Goal: Information Seeking & Learning: Learn about a topic

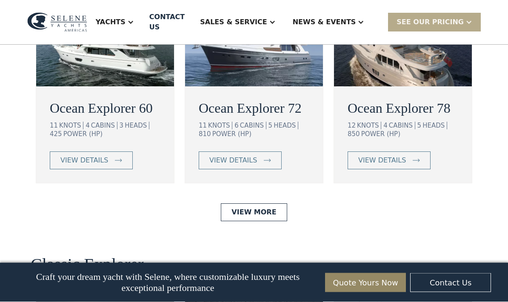
scroll to position [1586, 0]
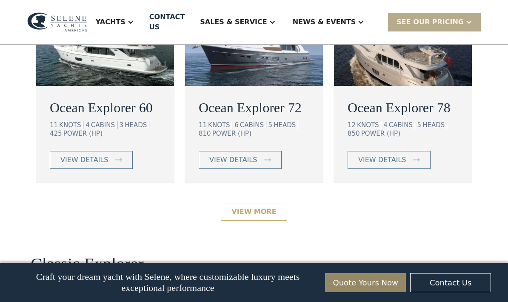
click at [268, 221] on link "View More" at bounding box center [254, 212] width 66 height 18
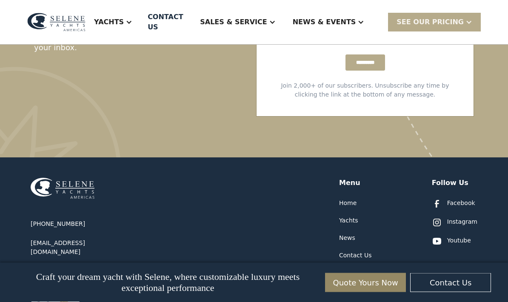
scroll to position [1835, 0]
click at [348, 216] on div "Yachts" at bounding box center [348, 220] width 19 height 9
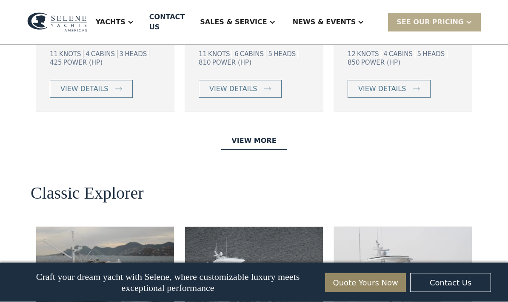
scroll to position [1657, 0]
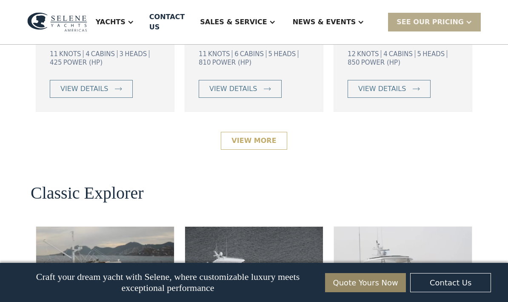
click at [267, 150] on link "View More" at bounding box center [254, 141] width 66 height 18
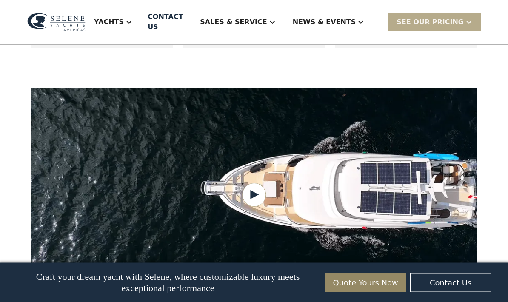
scroll to position [804, 0]
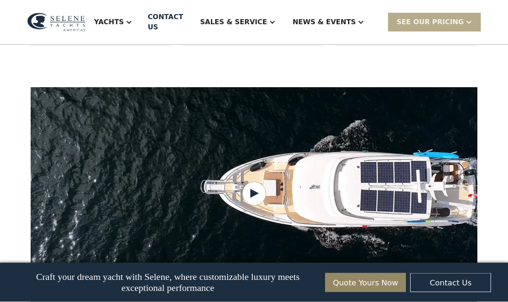
click at [129, 22] on div "Yachts" at bounding box center [112, 22] width 55 height 34
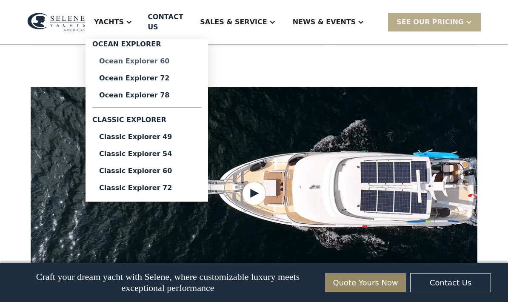
click at [133, 62] on link "Ocean Explorer 60" at bounding box center [146, 61] width 109 height 17
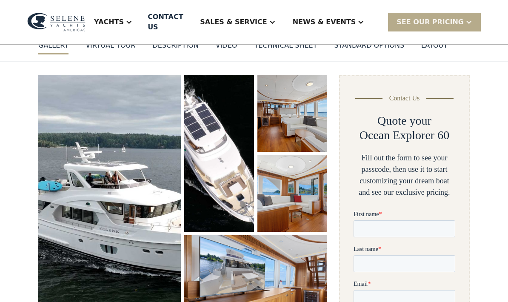
scroll to position [94, 0]
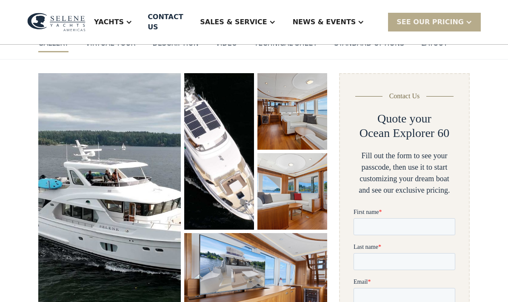
click at [76, 159] on img "open lightbox" at bounding box center [109, 200] width 142 height 255
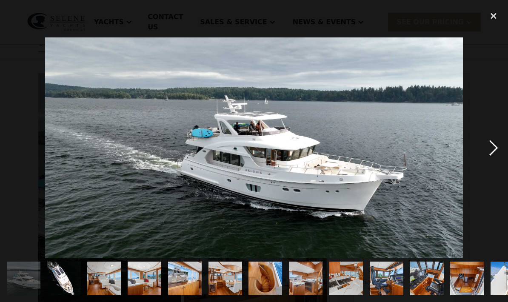
click at [486, 147] on div "next image" at bounding box center [493, 148] width 29 height 282
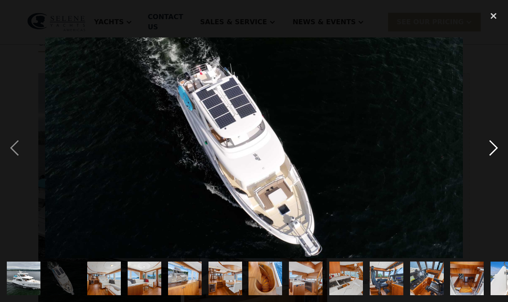
click at [490, 148] on div "next image" at bounding box center [493, 148] width 29 height 282
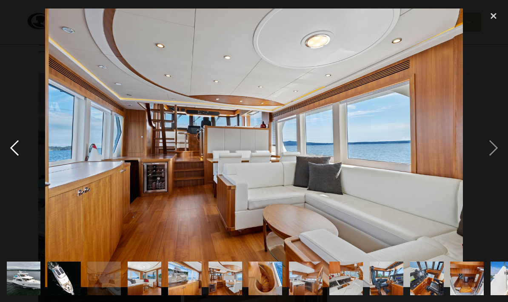
click at [20, 151] on div "previous image" at bounding box center [14, 148] width 29 height 282
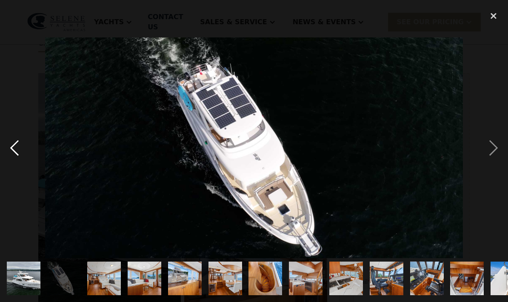
click at [20, 146] on div "previous image" at bounding box center [14, 148] width 29 height 282
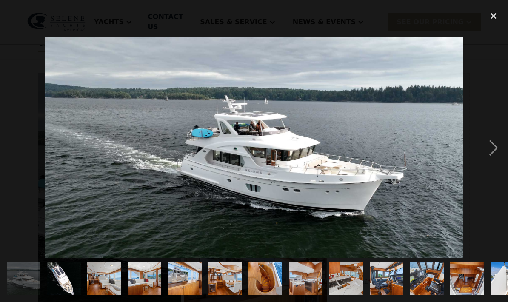
scroll to position [0, 0]
click at [494, 151] on div "next image" at bounding box center [493, 148] width 29 height 282
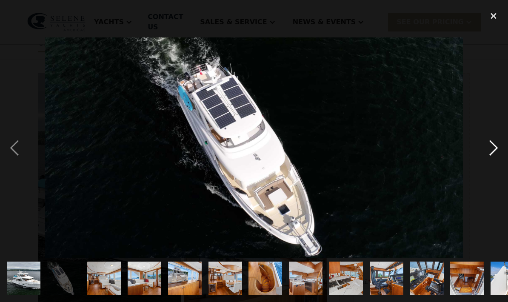
click at [495, 151] on div "next image" at bounding box center [493, 148] width 29 height 282
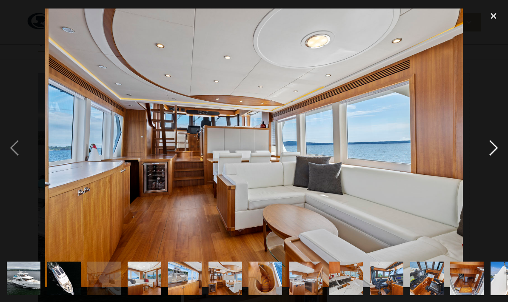
click at [496, 151] on div "next image" at bounding box center [493, 148] width 29 height 282
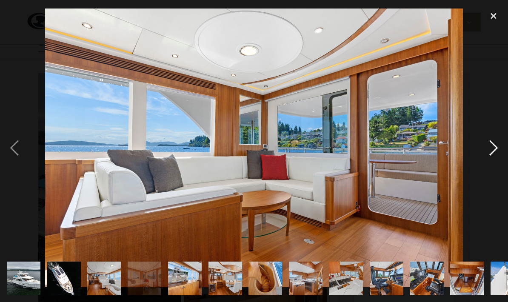
click at [494, 153] on div "next image" at bounding box center [493, 148] width 29 height 282
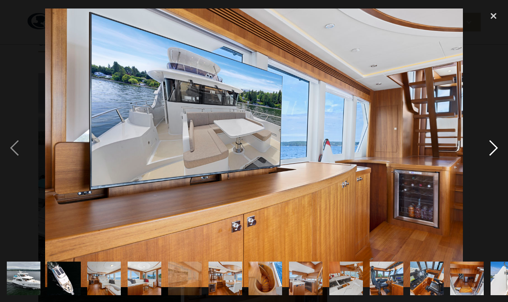
click at [495, 153] on div "next image" at bounding box center [493, 148] width 29 height 282
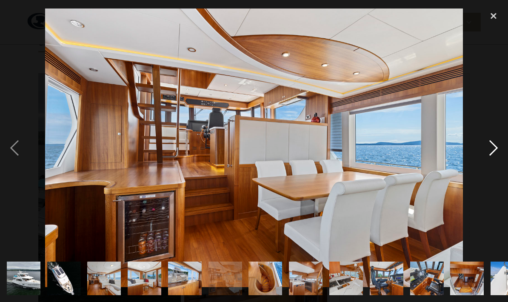
click at [492, 158] on div "next image" at bounding box center [493, 148] width 29 height 282
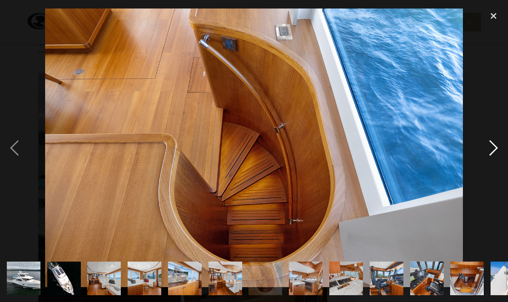
click at [494, 162] on div "next image" at bounding box center [493, 148] width 29 height 282
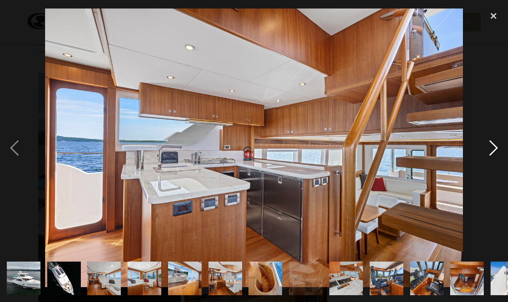
click at [480, 155] on div "next image" at bounding box center [493, 148] width 29 height 282
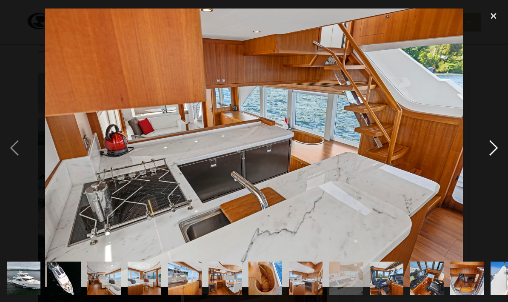
click at [483, 160] on div "next image" at bounding box center [493, 148] width 29 height 282
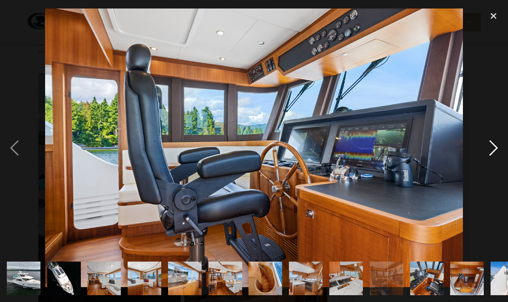
click at [483, 158] on div "next image" at bounding box center [493, 148] width 29 height 282
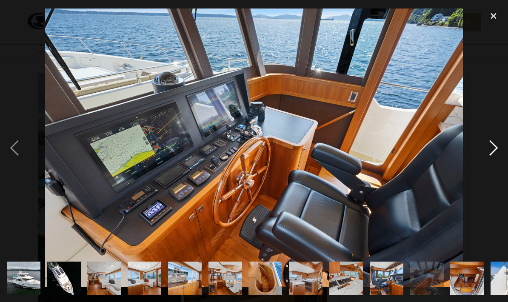
click at [485, 162] on div "next image" at bounding box center [493, 148] width 29 height 282
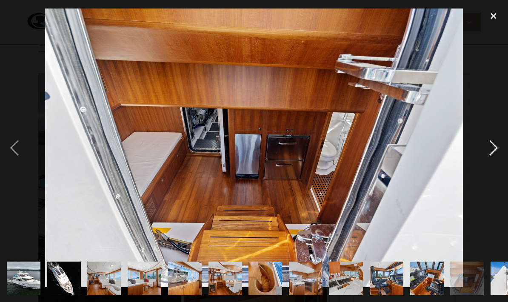
click at [494, 154] on div "next image" at bounding box center [493, 148] width 29 height 282
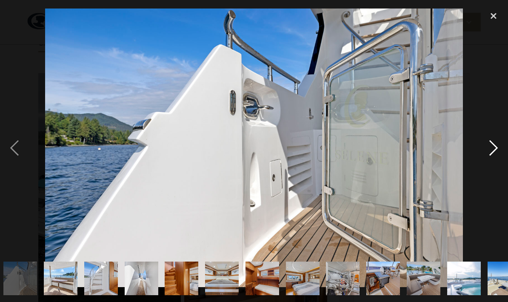
scroll to position [0, 487]
click at [489, 162] on div "next image" at bounding box center [493, 148] width 29 height 282
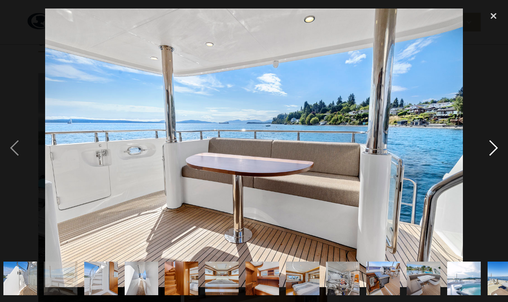
click at [488, 163] on div "next image" at bounding box center [493, 148] width 29 height 282
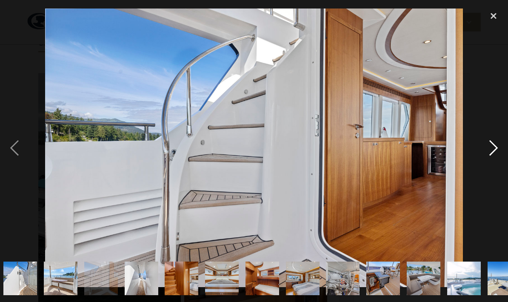
click at [487, 165] on div "next image" at bounding box center [493, 148] width 29 height 282
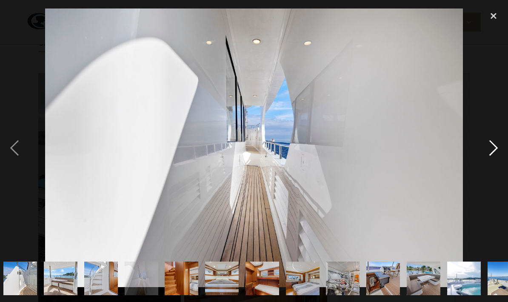
click at [488, 165] on div "next image" at bounding box center [493, 148] width 29 height 282
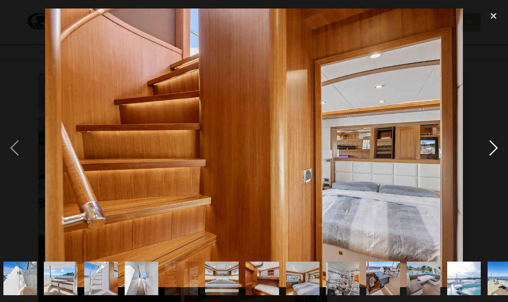
click at [489, 165] on div "next image" at bounding box center [493, 148] width 29 height 282
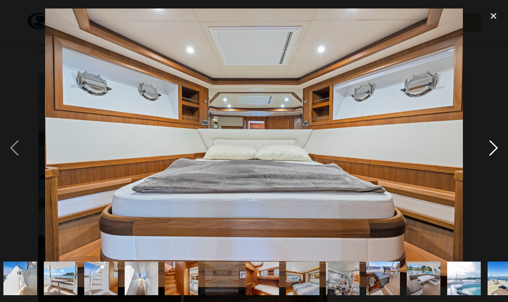
click at [485, 167] on div "next image" at bounding box center [493, 148] width 29 height 282
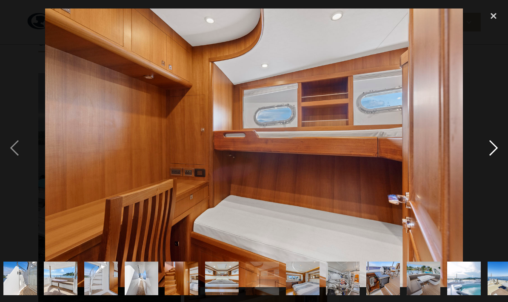
click at [493, 155] on div "next image" at bounding box center [493, 148] width 29 height 282
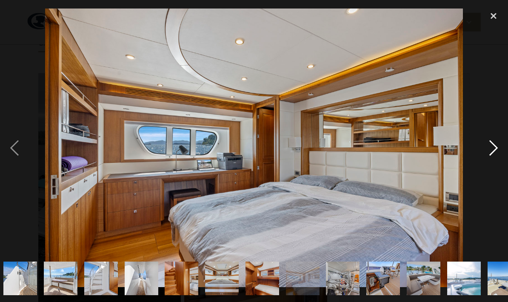
click at [494, 156] on div "next image" at bounding box center [493, 148] width 29 height 282
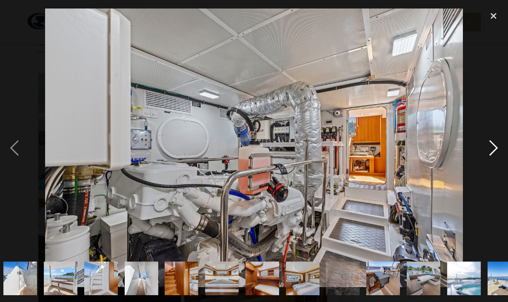
click at [498, 158] on div "next image" at bounding box center [493, 148] width 29 height 282
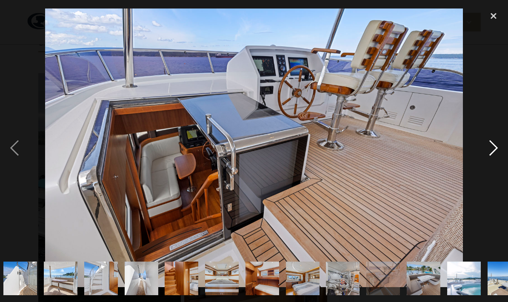
click at [486, 164] on div "next image" at bounding box center [493, 148] width 29 height 282
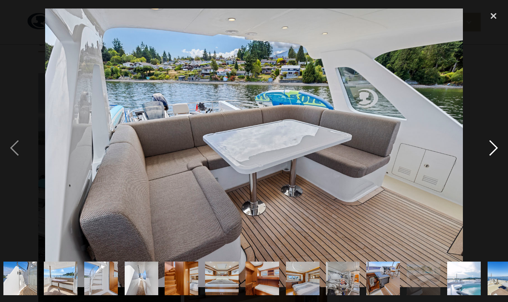
click at [491, 167] on div "next image" at bounding box center [493, 148] width 29 height 282
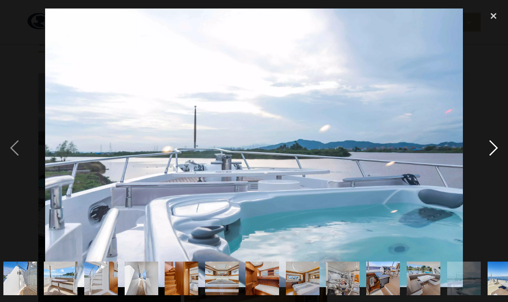
click at [492, 166] on div "next image" at bounding box center [493, 148] width 29 height 282
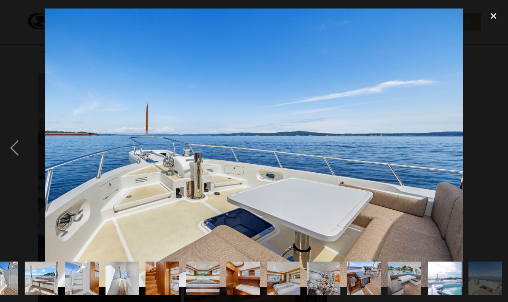
scroll to position [0, 506]
click at [492, 165] on div "next image" at bounding box center [493, 148] width 29 height 282
click at [491, 165] on div "next image" at bounding box center [493, 148] width 29 height 282
click at [491, 161] on div "next image" at bounding box center [493, 148] width 29 height 282
click at [492, 13] on div "close lightbox" at bounding box center [493, 16] width 29 height 19
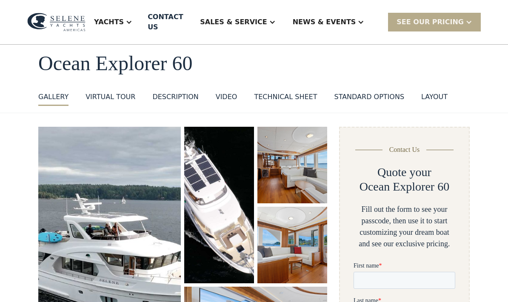
scroll to position [0, 0]
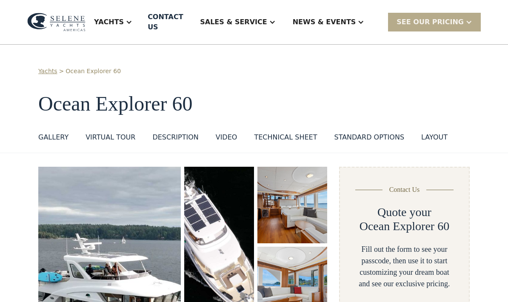
click at [429, 132] on div "layout" at bounding box center [434, 137] width 26 height 10
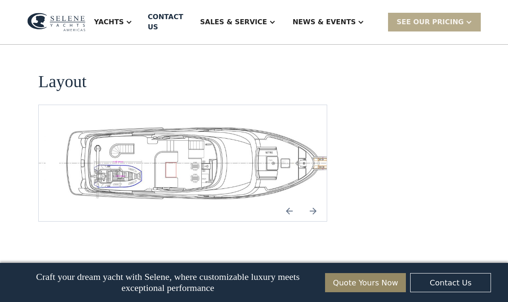
scroll to position [1858, 0]
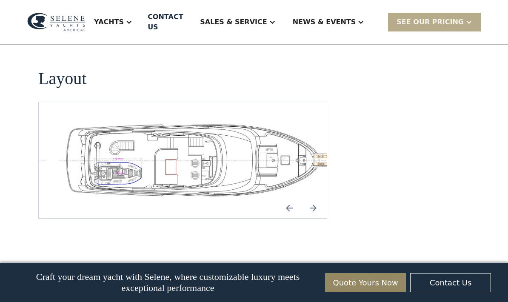
click at [321, 198] on img "Next slide" at bounding box center [313, 208] width 20 height 20
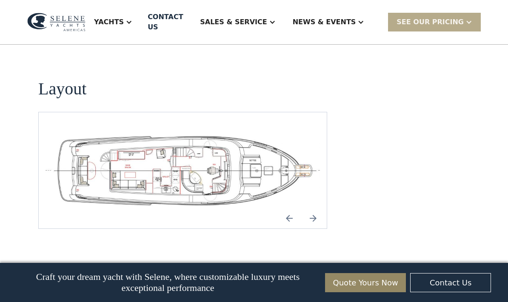
scroll to position [1847, 0]
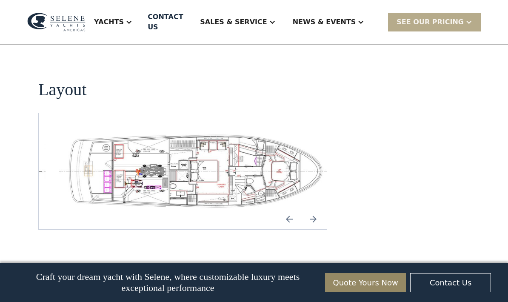
click at [205, 133] on img "open lightbox" at bounding box center [196, 171] width 274 height 76
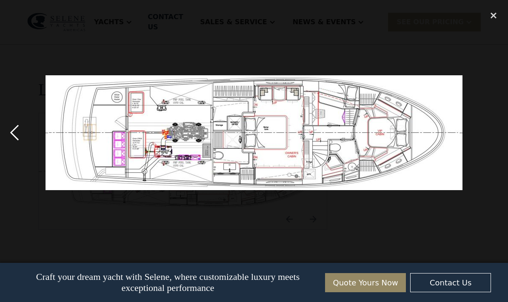
click at [15, 123] on div "previous image" at bounding box center [14, 132] width 29 height 253
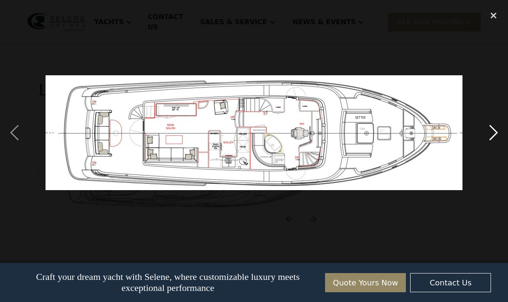
click at [487, 138] on div "next image" at bounding box center [493, 132] width 29 height 253
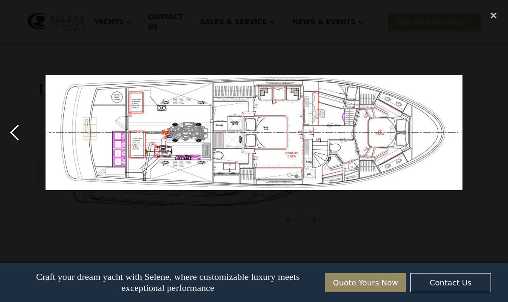
click at [21, 125] on div "previous image" at bounding box center [14, 132] width 29 height 253
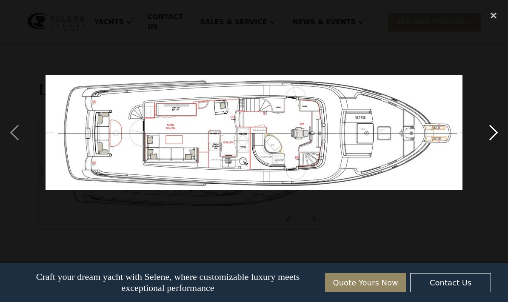
click at [497, 136] on div "next image" at bounding box center [493, 132] width 29 height 253
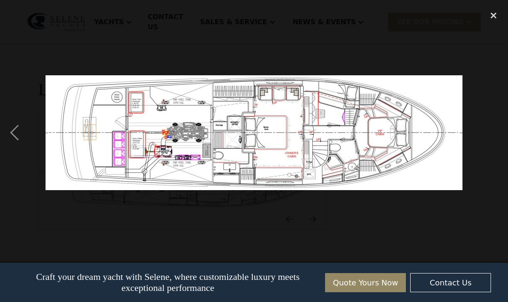
click at [17, 129] on div "previous image" at bounding box center [14, 132] width 29 height 253
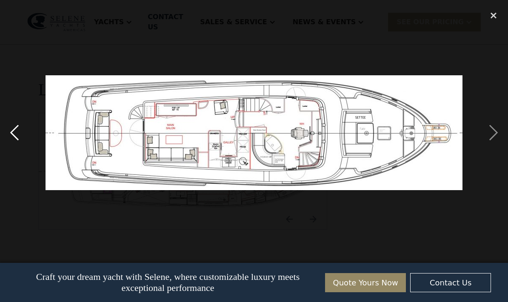
click at [20, 125] on div "previous image" at bounding box center [14, 132] width 29 height 253
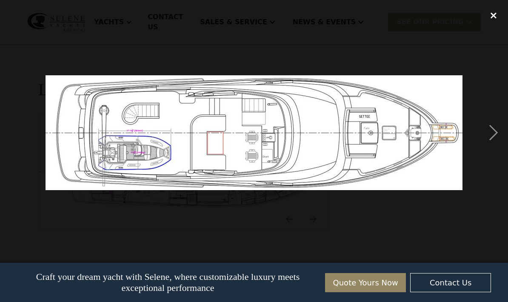
click at [488, 17] on div "close lightbox" at bounding box center [493, 15] width 29 height 19
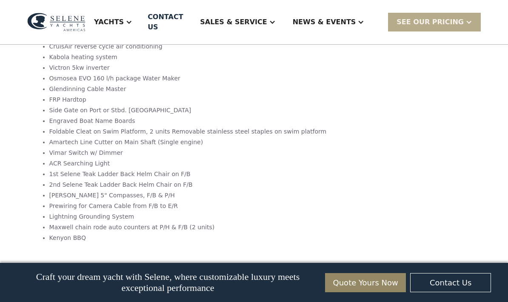
scroll to position [1638, 0]
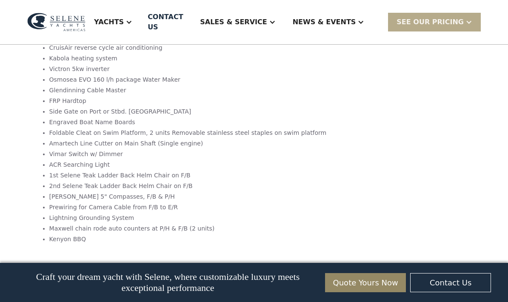
click at [124, 17] on div "Yachts" at bounding box center [109, 22] width 30 height 10
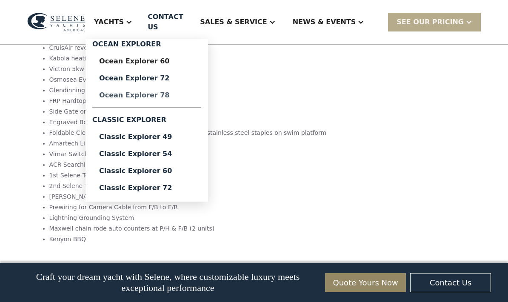
click at [133, 92] on div "Ocean Explorer 78" at bounding box center [146, 95] width 95 height 7
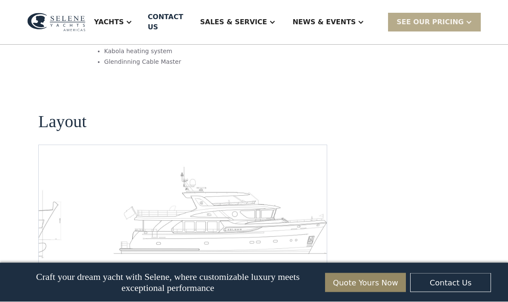
scroll to position [1197, 0]
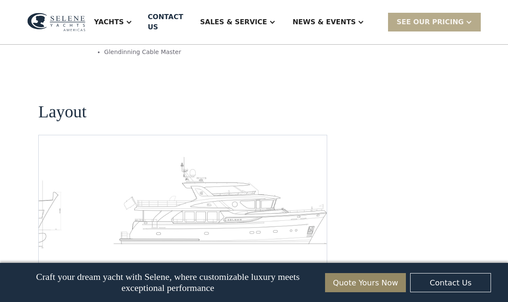
click at [274, 177] on img "open lightbox" at bounding box center [223, 203] width 274 height 95
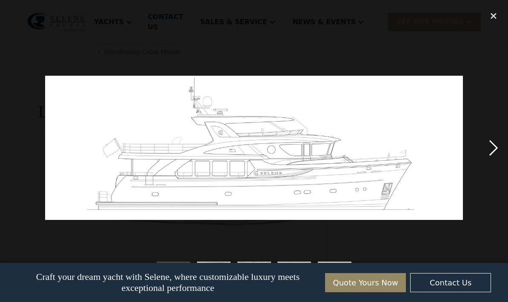
click at [493, 142] on div "next image" at bounding box center [493, 148] width 29 height 282
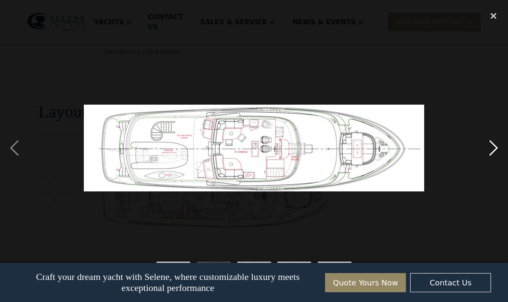
click at [493, 156] on div "next image" at bounding box center [493, 148] width 29 height 282
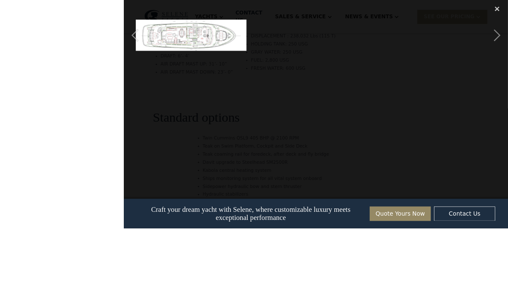
scroll to position [1001, 0]
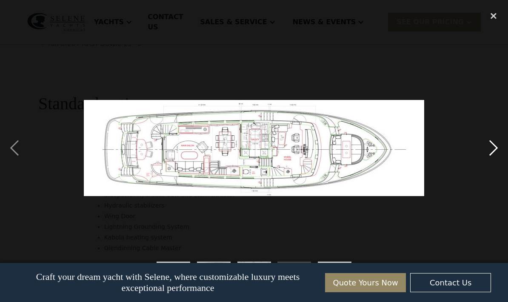
click at [490, 150] on div "next image" at bounding box center [493, 148] width 29 height 282
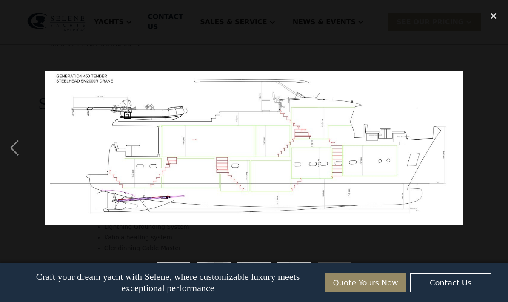
click at [504, 162] on div "next image" at bounding box center [493, 148] width 29 height 282
click at [498, 159] on div "next image" at bounding box center [493, 148] width 29 height 282
click at [14, 148] on div "previous image" at bounding box center [14, 148] width 29 height 282
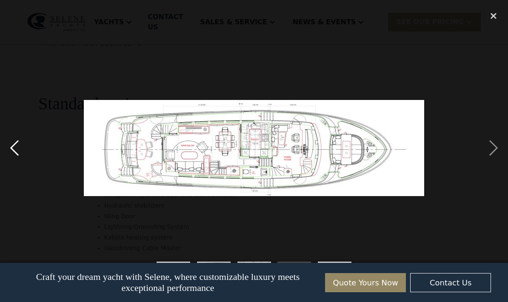
click at [12, 143] on div "previous image" at bounding box center [14, 148] width 29 height 282
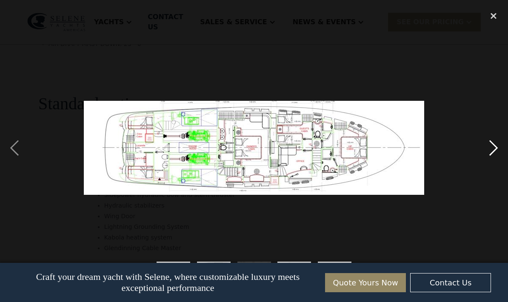
click at [495, 160] on div "next image" at bounding box center [493, 148] width 29 height 282
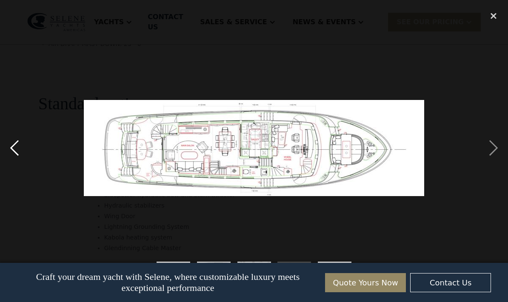
click at [18, 148] on div "previous image" at bounding box center [14, 148] width 29 height 282
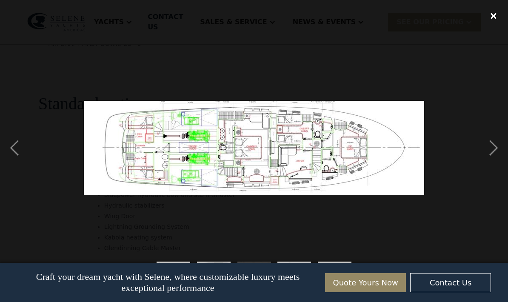
click at [489, 14] on div "close lightbox" at bounding box center [493, 16] width 29 height 19
